Goal: Ask a question

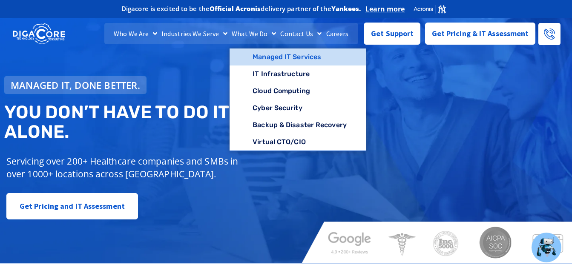
click at [267, 57] on link "Managed IT Services" at bounding box center [297, 57] width 137 height 17
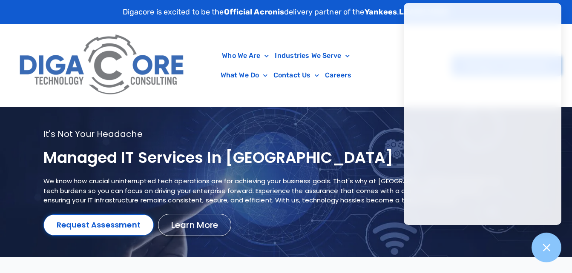
click at [209, 223] on span "Learn More" at bounding box center [194, 225] width 47 height 9
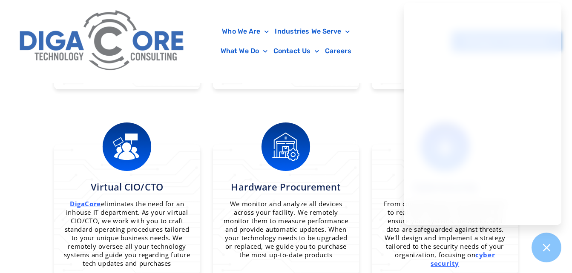
scroll to position [800, 0]
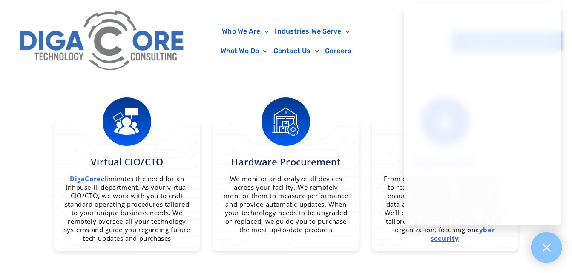
click at [544, 248] on icon at bounding box center [546, 247] width 11 height 11
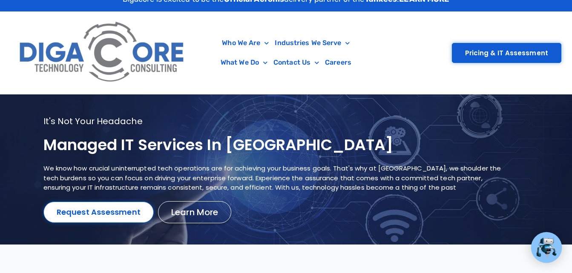
scroll to position [0, 0]
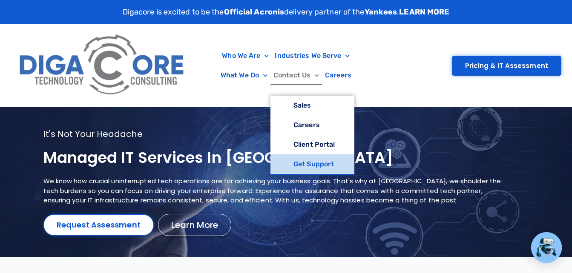
click at [291, 168] on link "Get Support" at bounding box center [312, 165] width 84 height 20
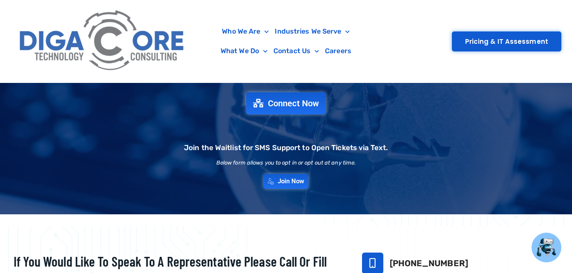
scroll to position [85, 0]
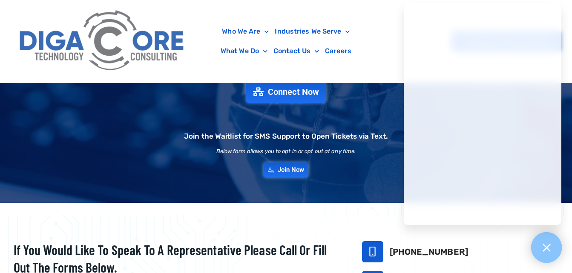
click at [551, 250] on icon at bounding box center [546, 247] width 11 height 11
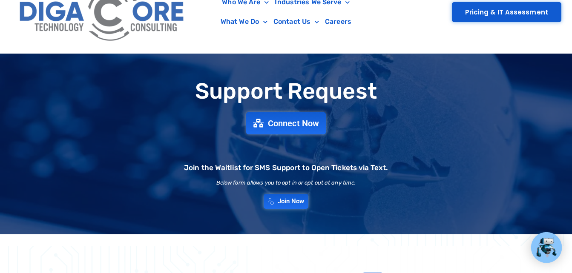
scroll to position [0, 0]
